Goal: Task Accomplishment & Management: Use online tool/utility

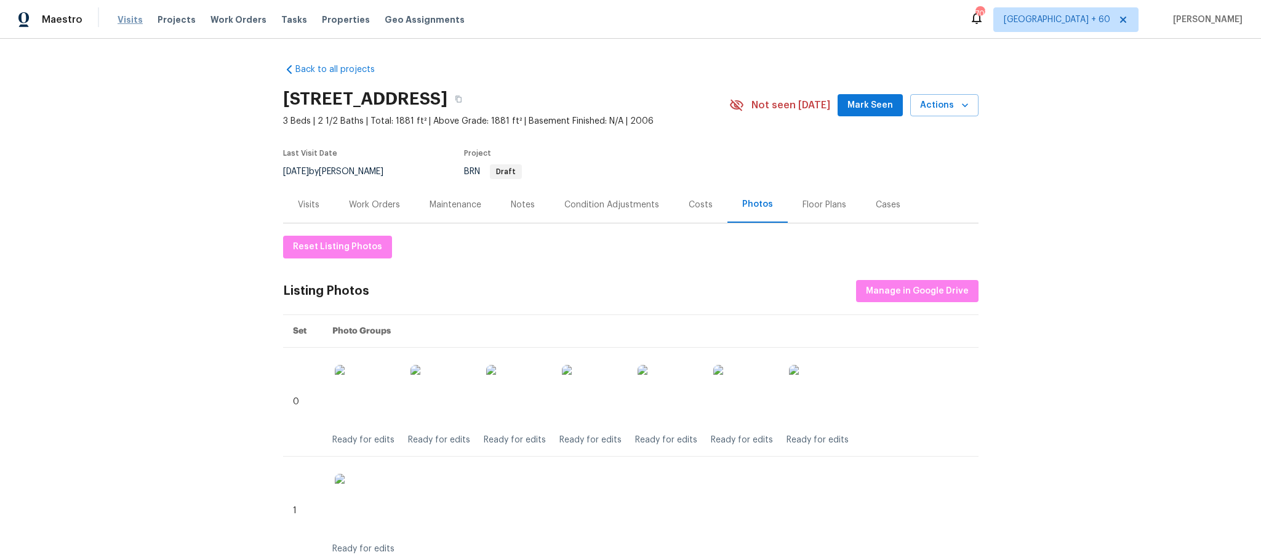
click at [122, 25] on span "Visits" at bounding box center [130, 20] width 25 height 12
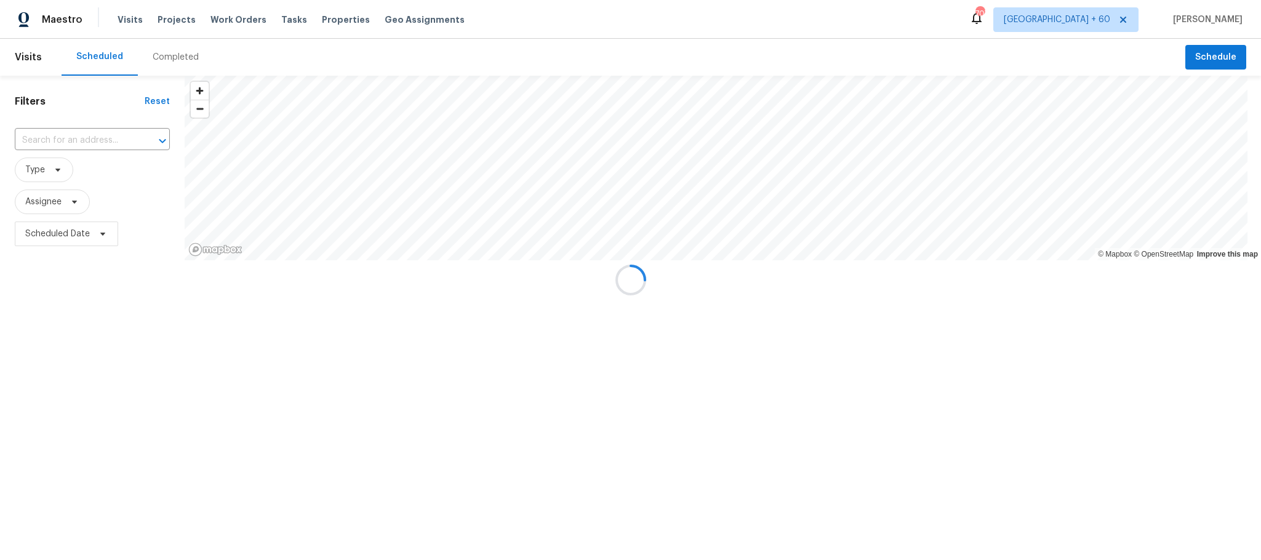
click at [164, 56] on div "Completed" at bounding box center [176, 57] width 46 height 12
click at [76, 135] on div at bounding box center [630, 280] width 1261 height 560
click at [69, 135] on div at bounding box center [630, 280] width 1261 height 560
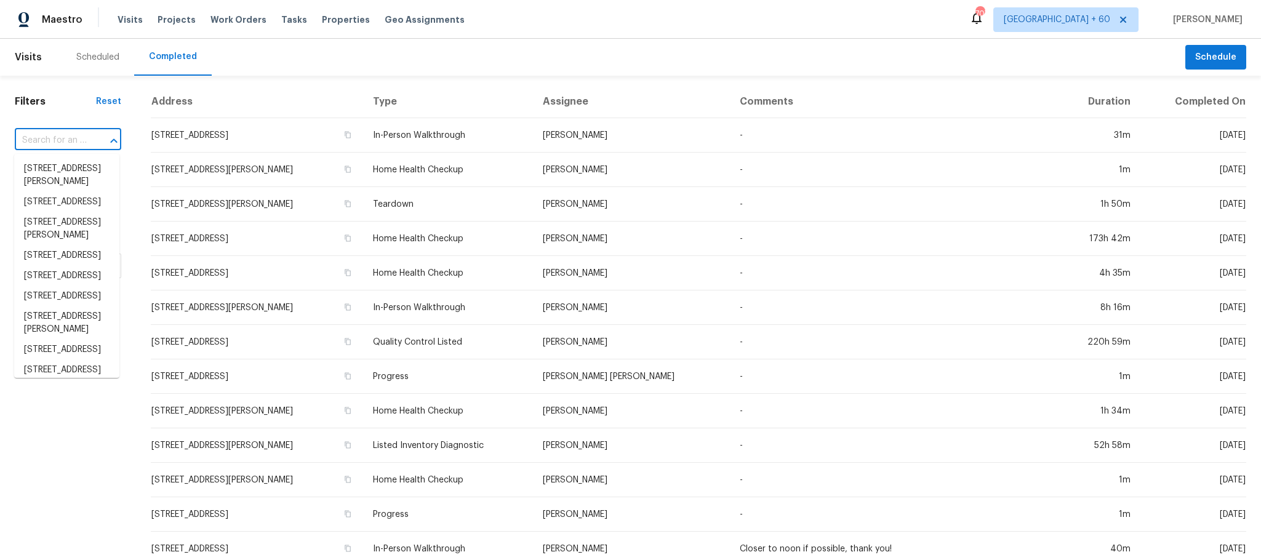
click at [59, 142] on input "text" at bounding box center [51, 140] width 72 height 19
paste input "[STREET_ADDRESS][PERSON_NAME]"
type input "[STREET_ADDRESS][PERSON_NAME]"
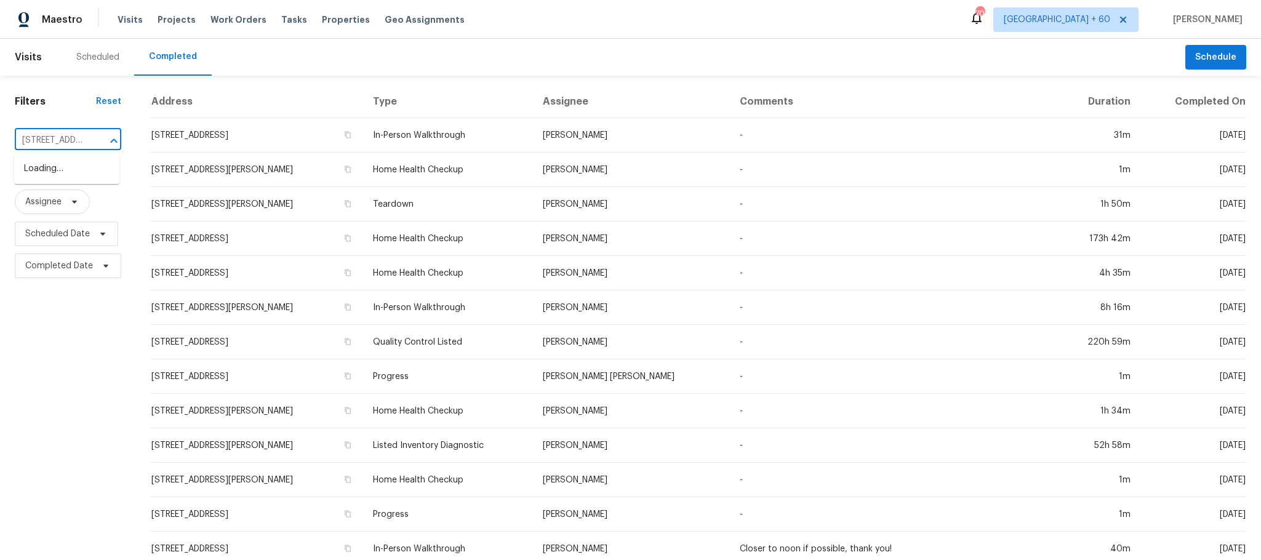
scroll to position [0, 117]
click at [67, 161] on li "[STREET_ADDRESS][PERSON_NAME]" at bounding box center [66, 175] width 105 height 33
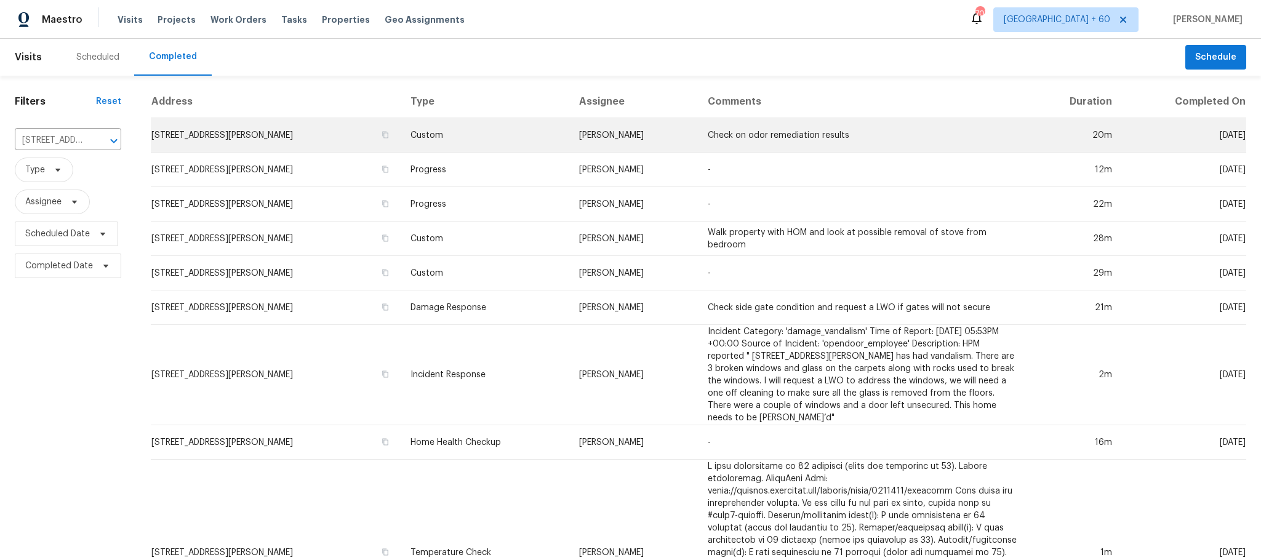
click at [469, 146] on td "Custom" at bounding box center [485, 135] width 169 height 34
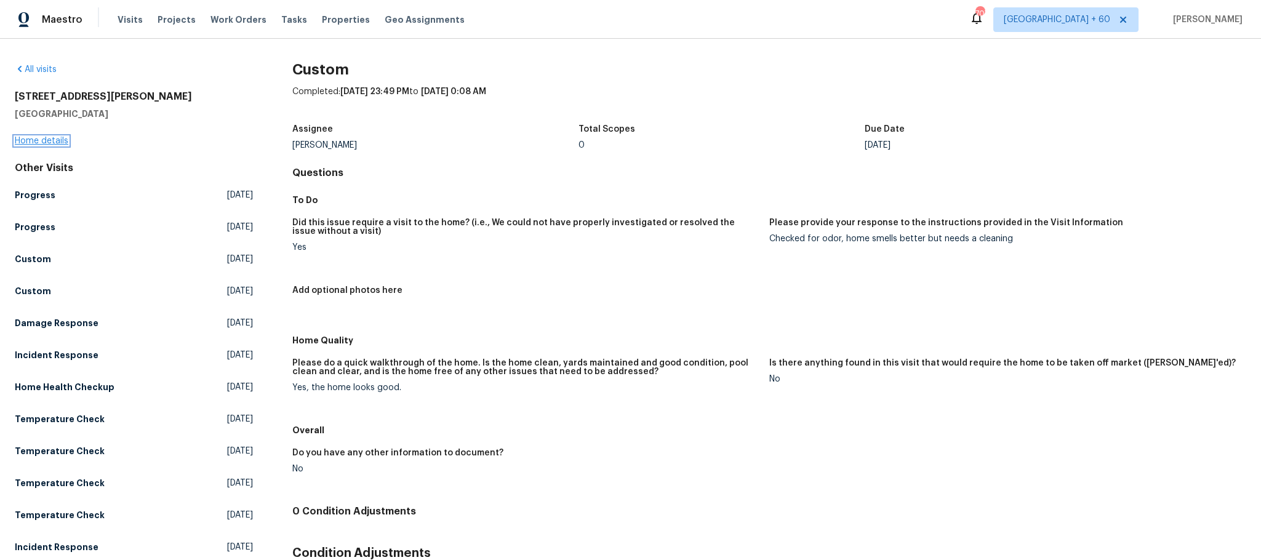
click at [55, 141] on link "Home details" at bounding box center [42, 141] width 54 height 9
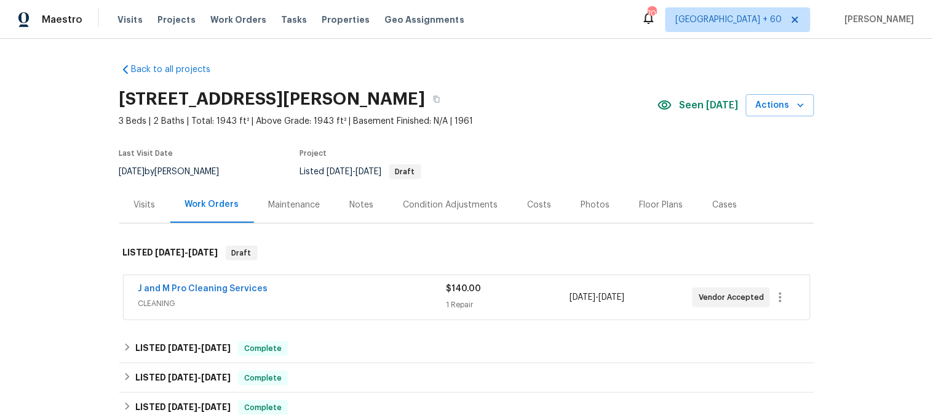
click at [581, 202] on div "Photos" at bounding box center [595, 205] width 29 height 12
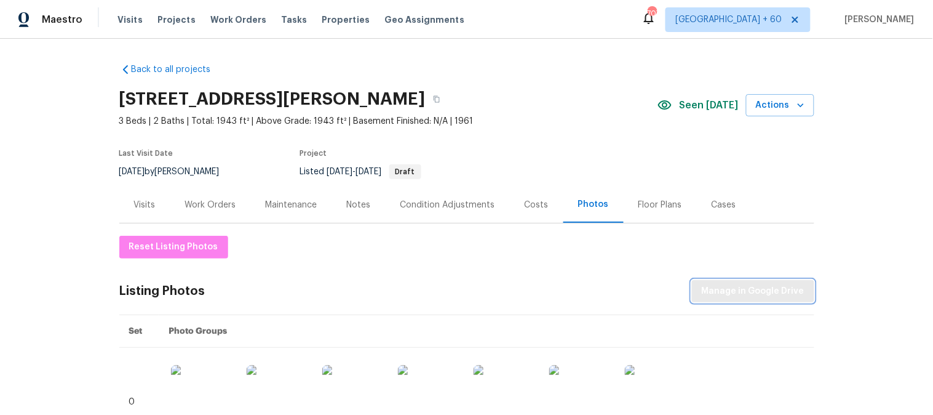
click at [761, 288] on span "Manage in Google Drive" at bounding box center [753, 291] width 103 height 15
